Goal: Navigation & Orientation: Find specific page/section

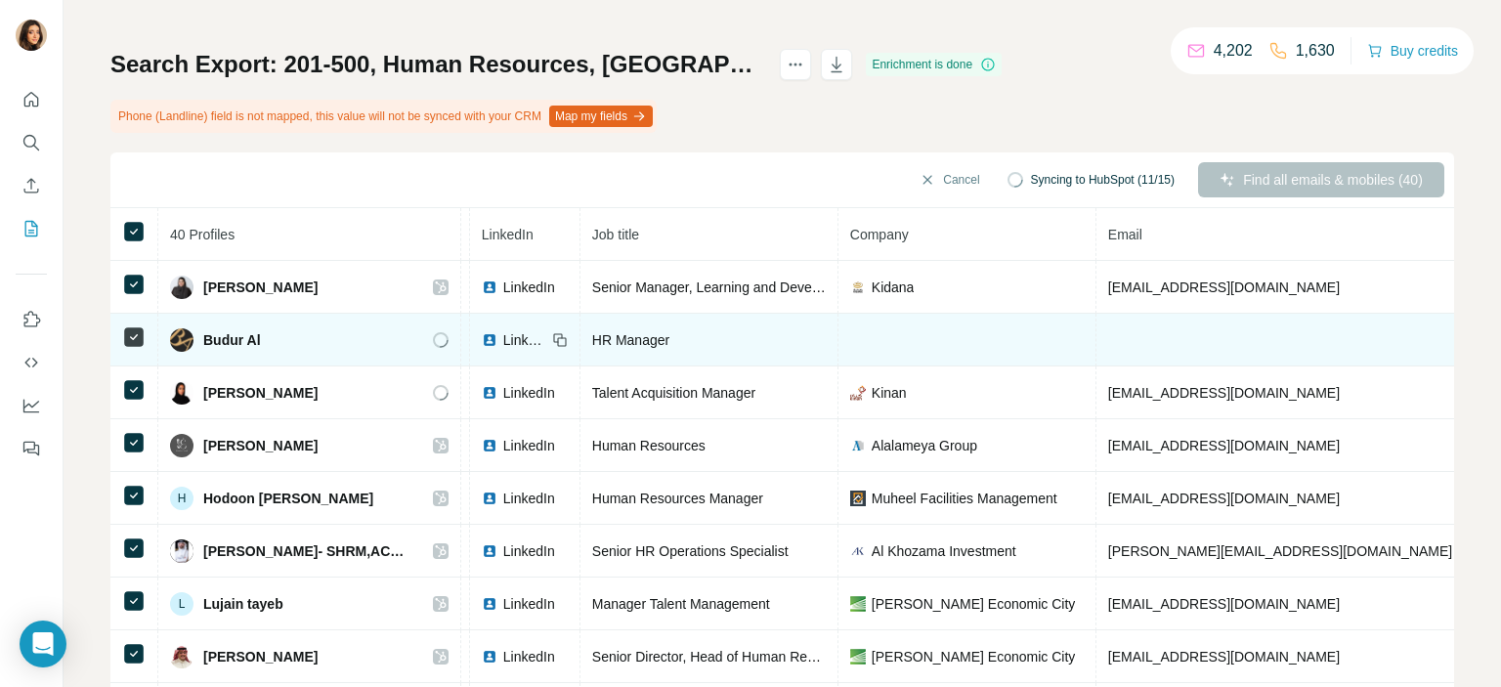
scroll to position [0, 111]
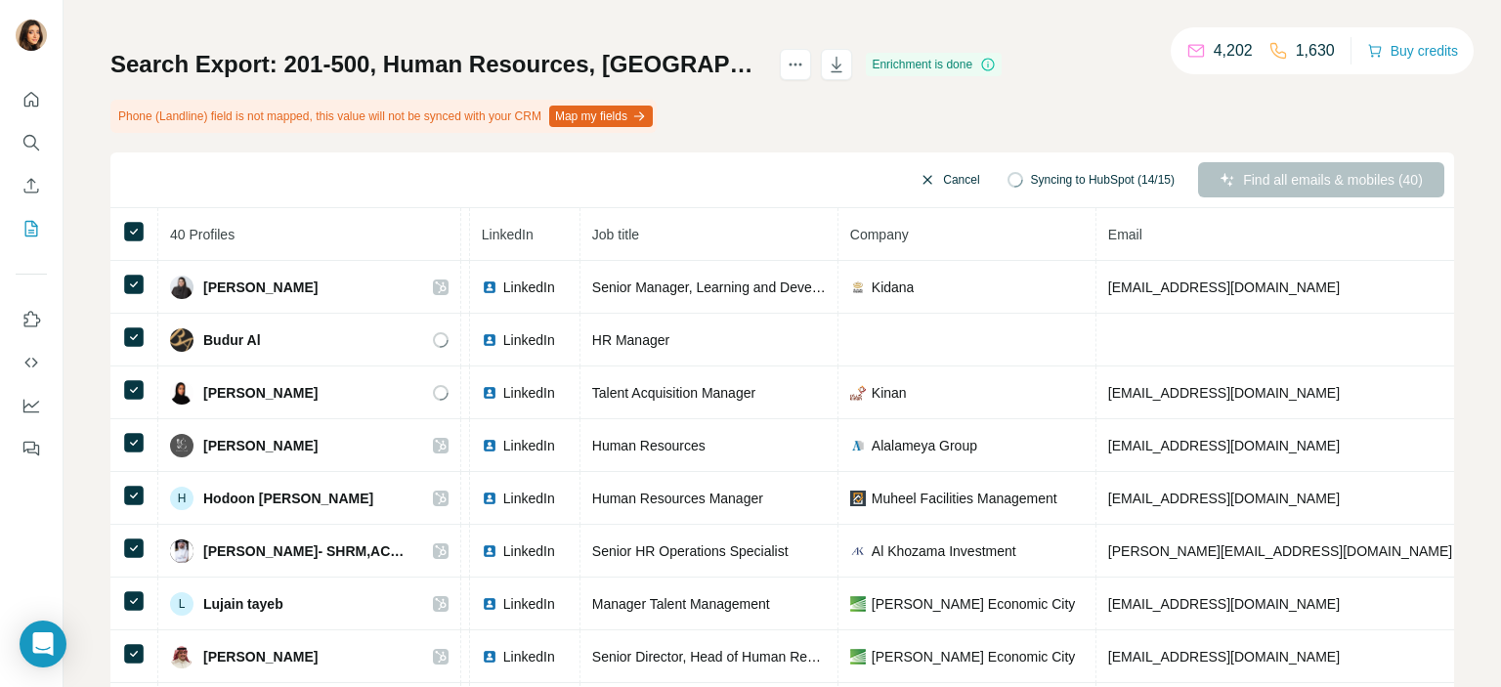
click at [920, 182] on icon "button" at bounding box center [928, 180] width 16 height 16
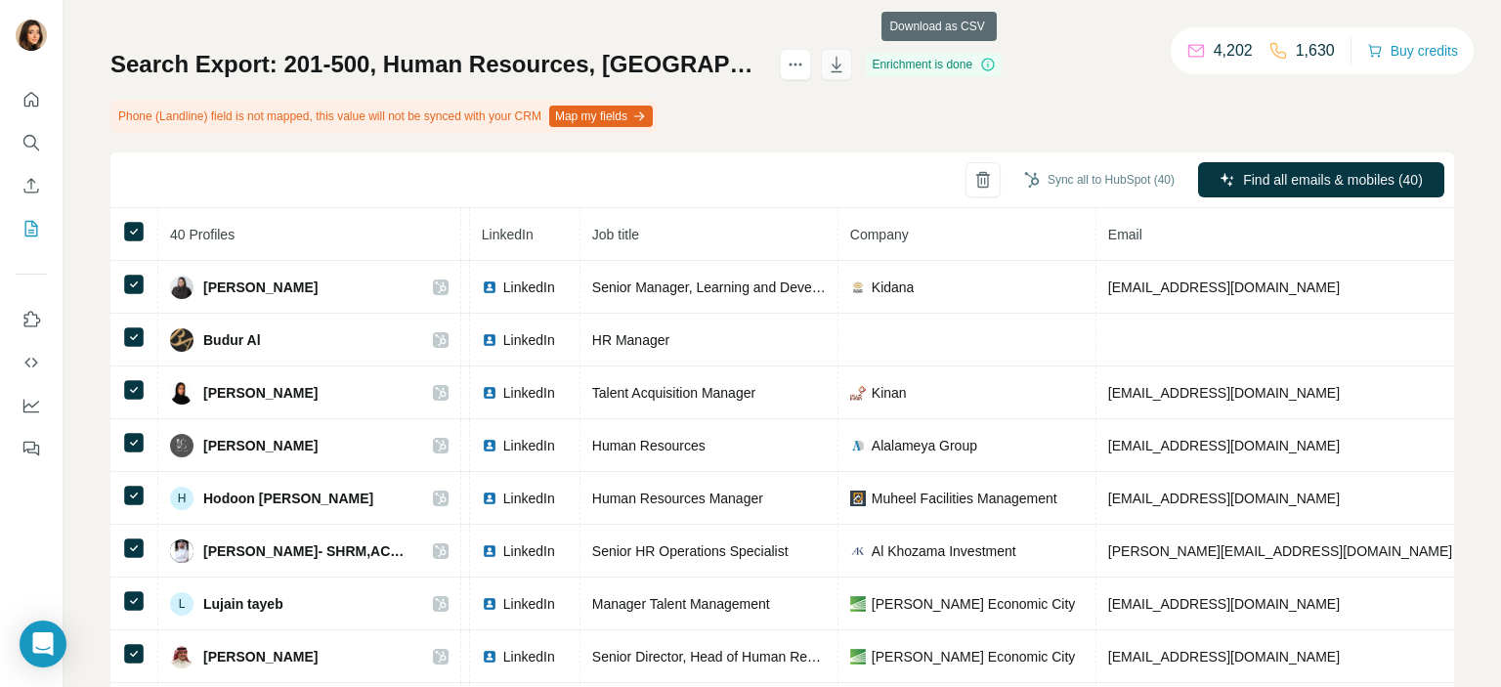
click at [852, 75] on button "button" at bounding box center [836, 64] width 31 height 31
